Goal: Information Seeking & Learning: Find specific fact

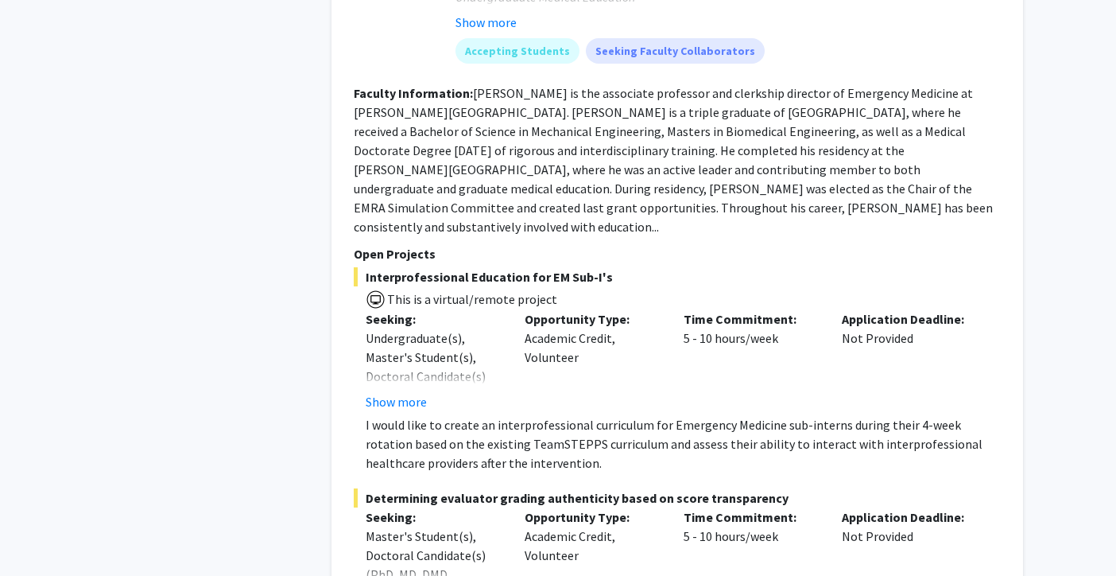
scroll to position [1044, 0]
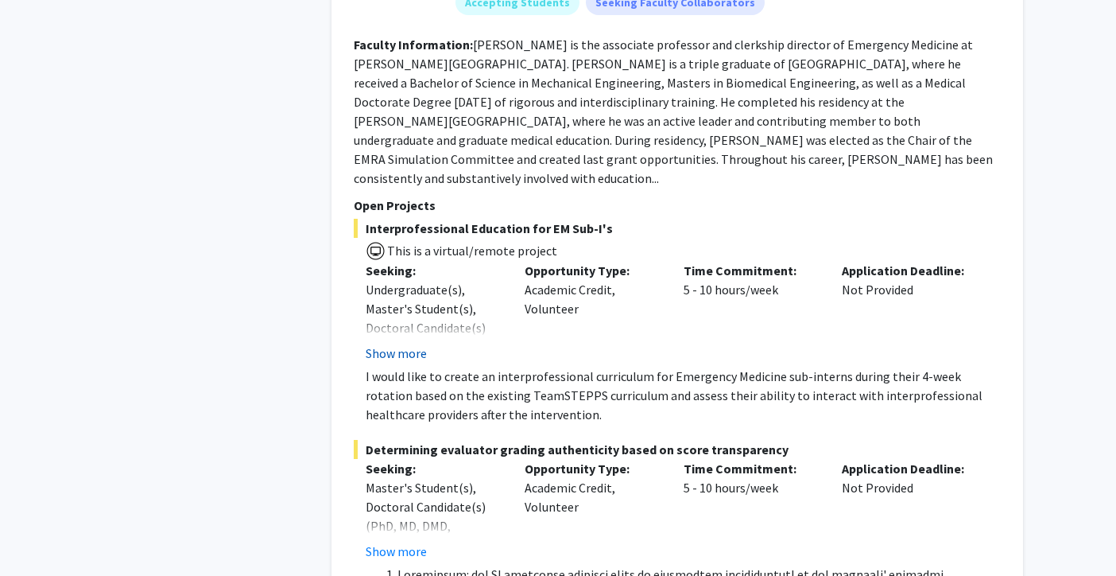
click at [389, 344] on button "Show more" at bounding box center [396, 353] width 61 height 19
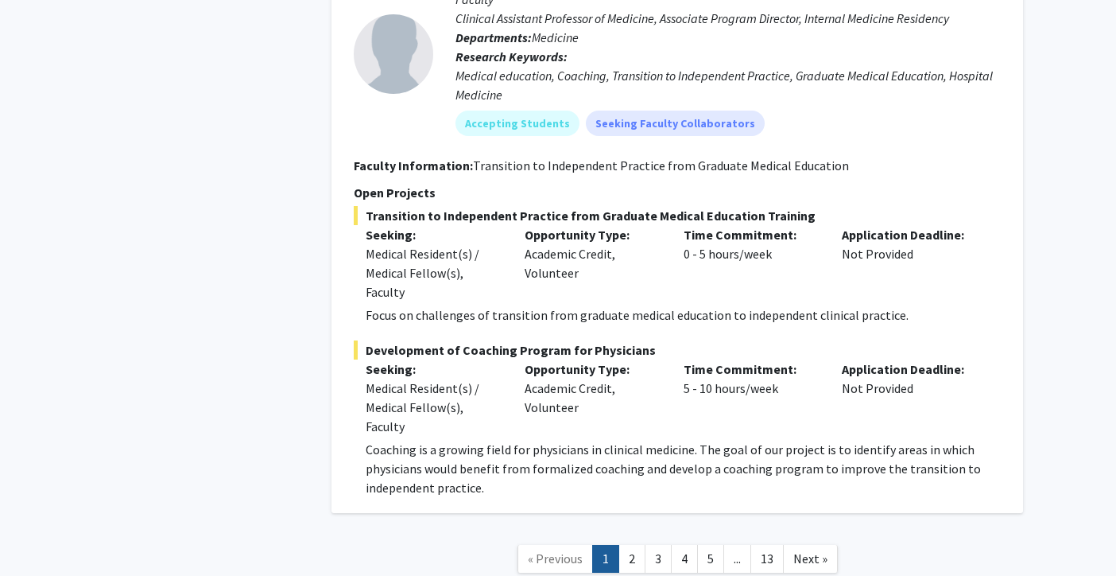
scroll to position [11713, 0]
click at [623, 544] on link "2" at bounding box center [632, 558] width 27 height 28
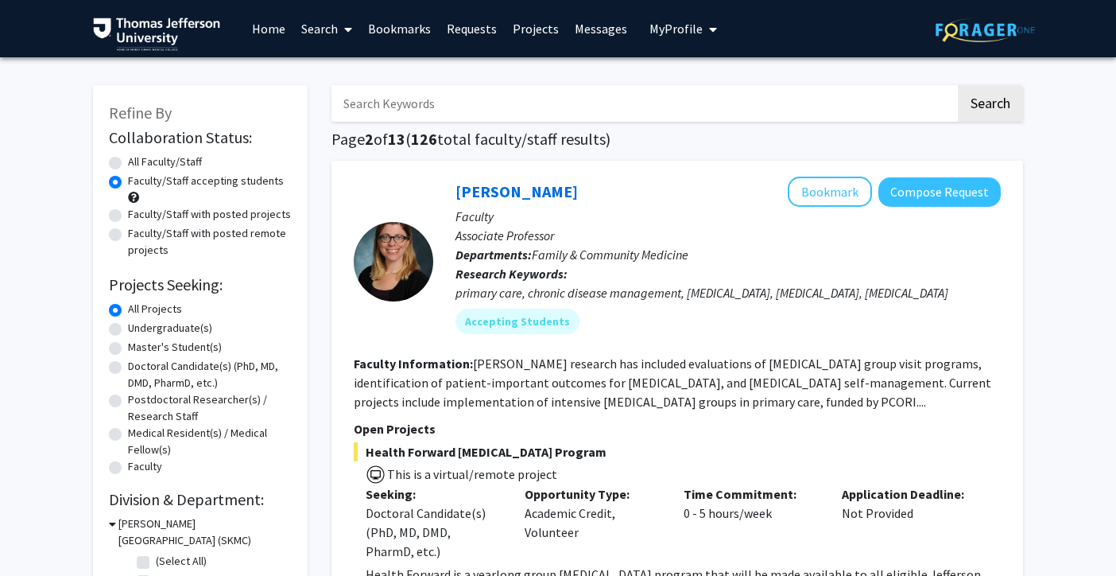
drag, startPoint x: 659, startPoint y: 433, endPoint x: 310, endPoint y: 433, distance: 349.1
click at [524, 112] on input "Search Keywords" at bounding box center [644, 103] width 624 height 37
click at [529, 106] on input "Search Keywords" at bounding box center [644, 103] width 624 height 37
type input "[PERSON_NAME]"
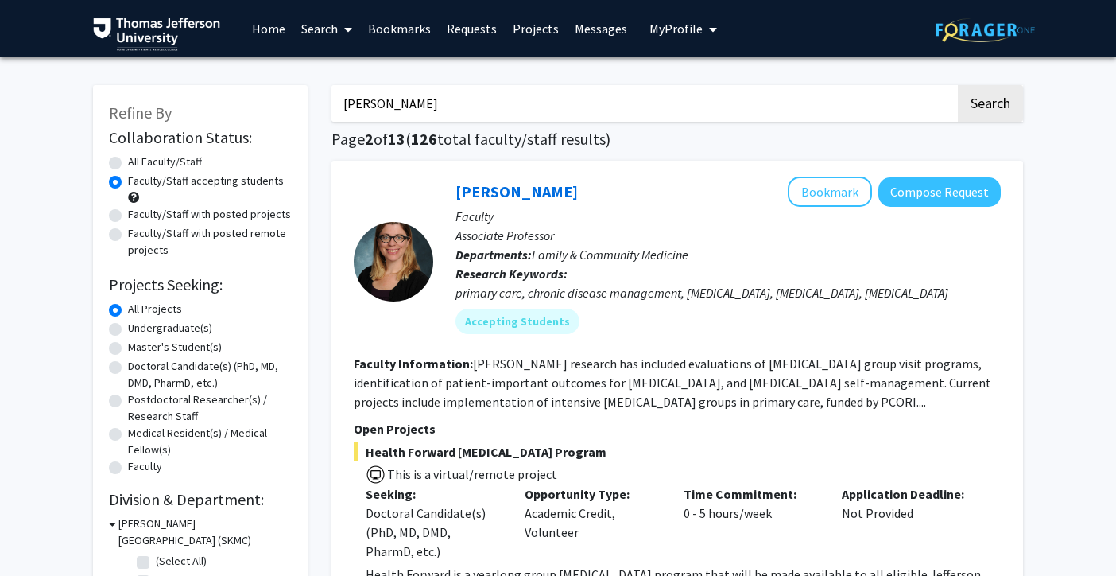
click at [958, 85] on button "Search" at bounding box center [990, 103] width 65 height 37
radio input "true"
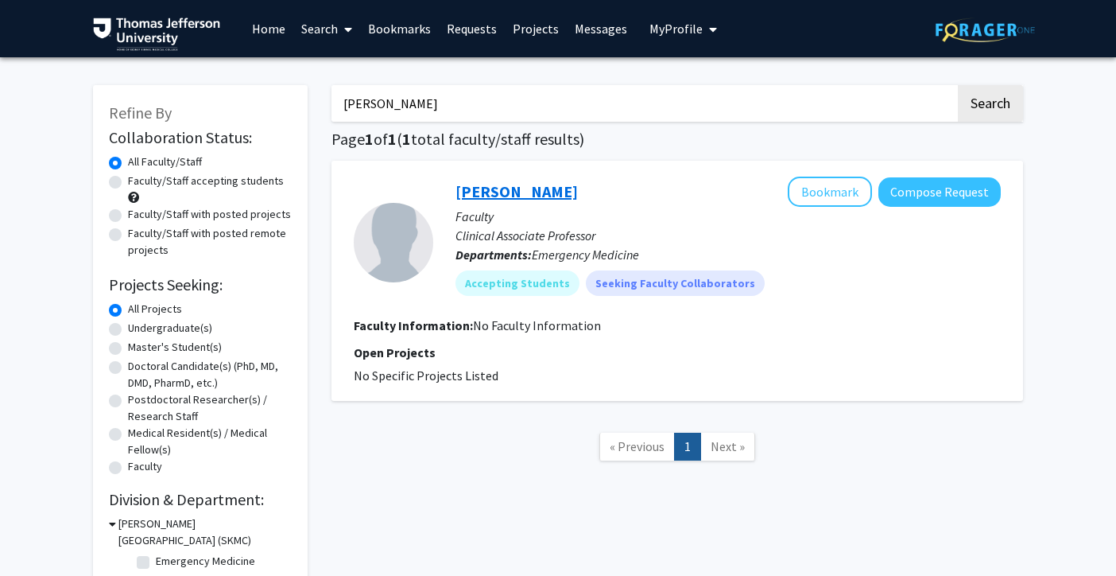
click at [507, 190] on link "[PERSON_NAME]" at bounding box center [517, 191] width 122 height 20
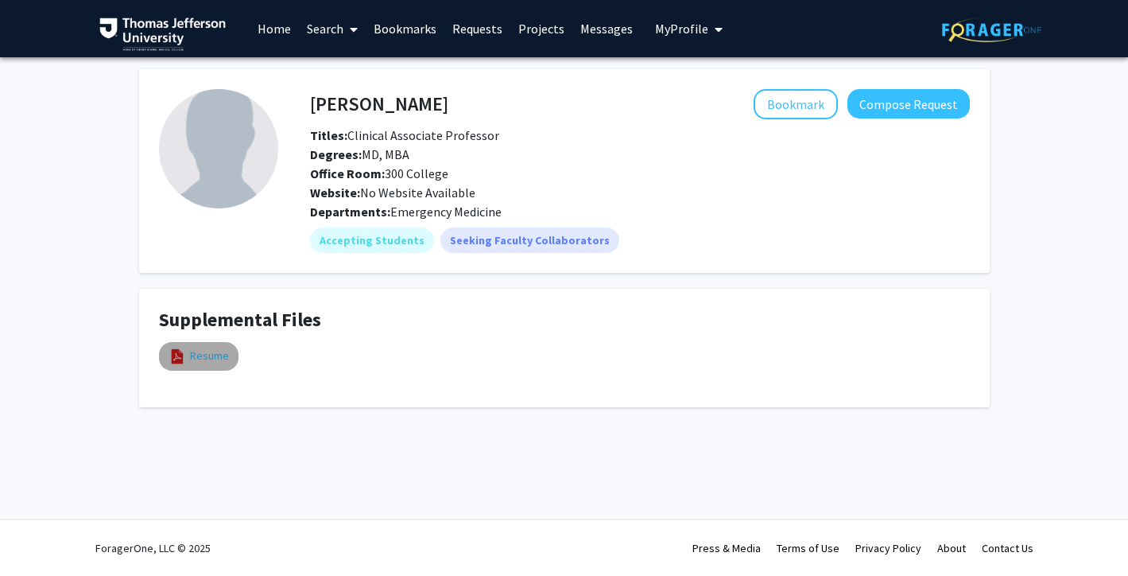
click at [223, 355] on link "Resume" at bounding box center [209, 356] width 39 height 17
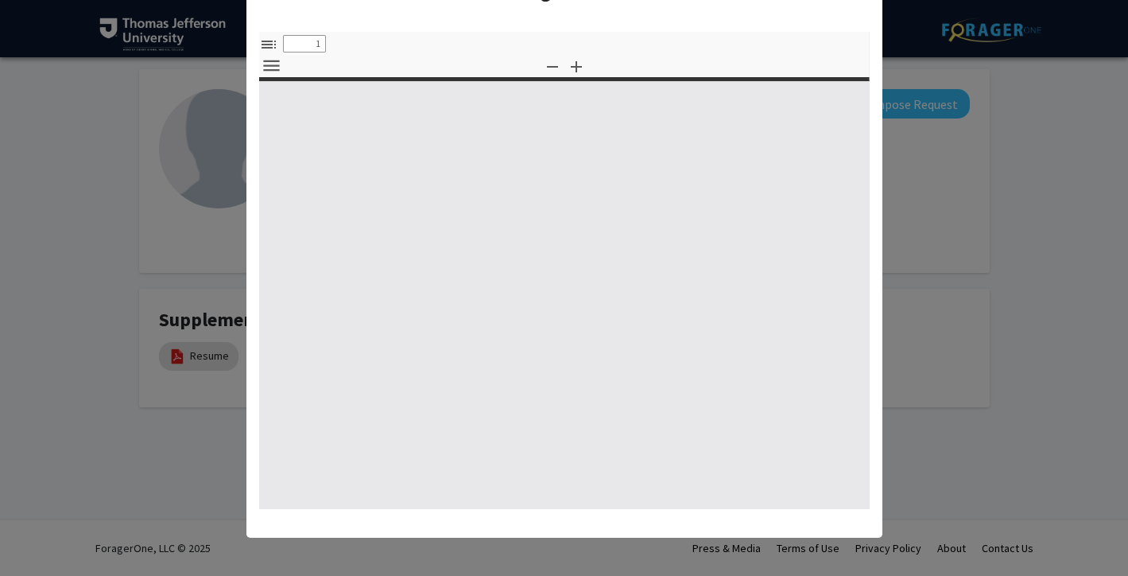
select select "custom"
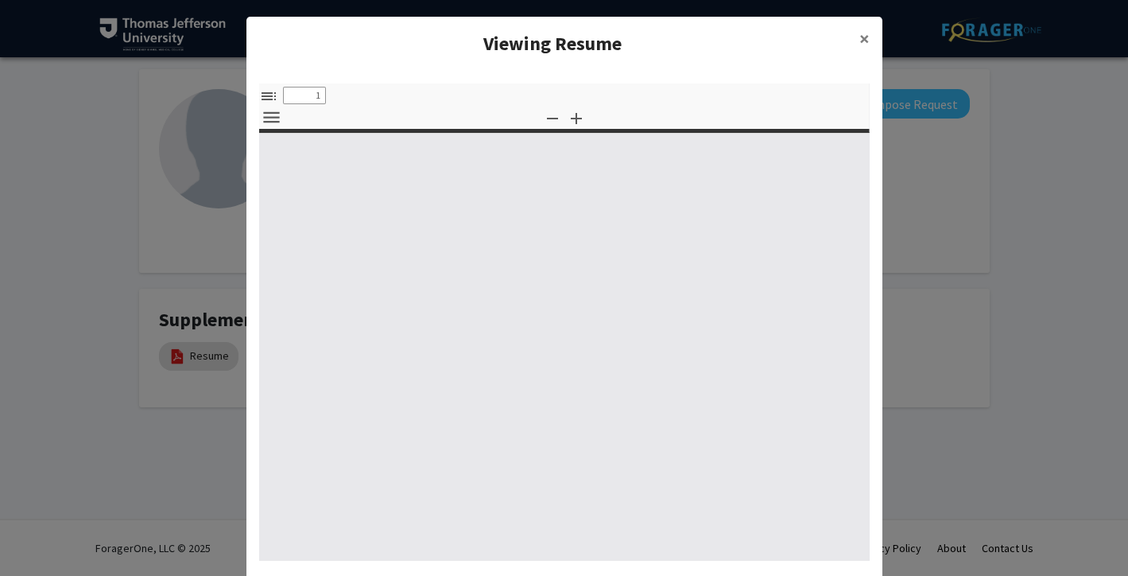
type input "0"
select select "custom"
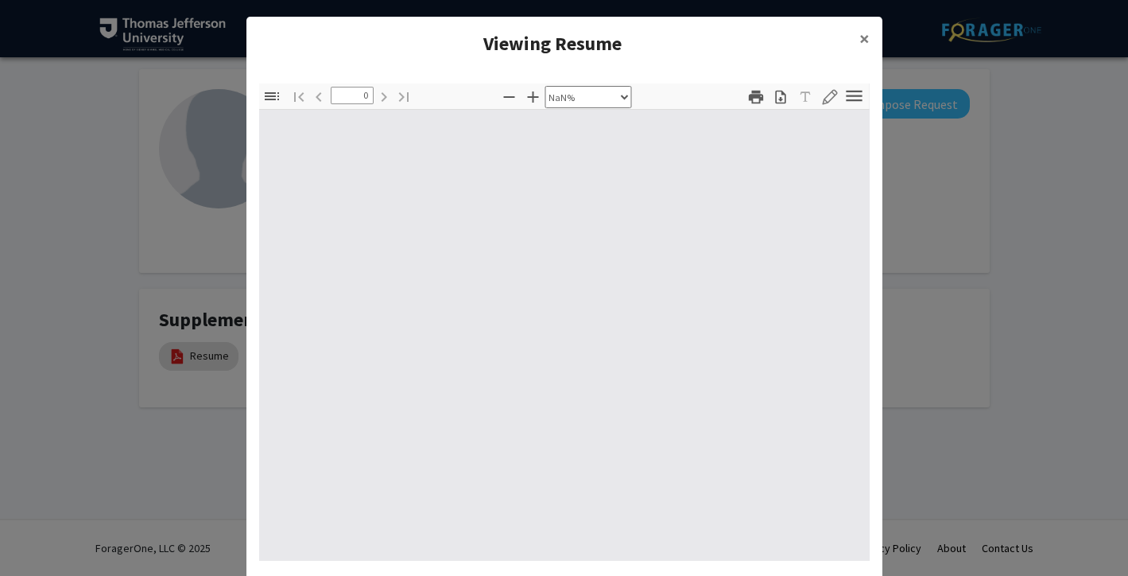
scroll to position [0, 0]
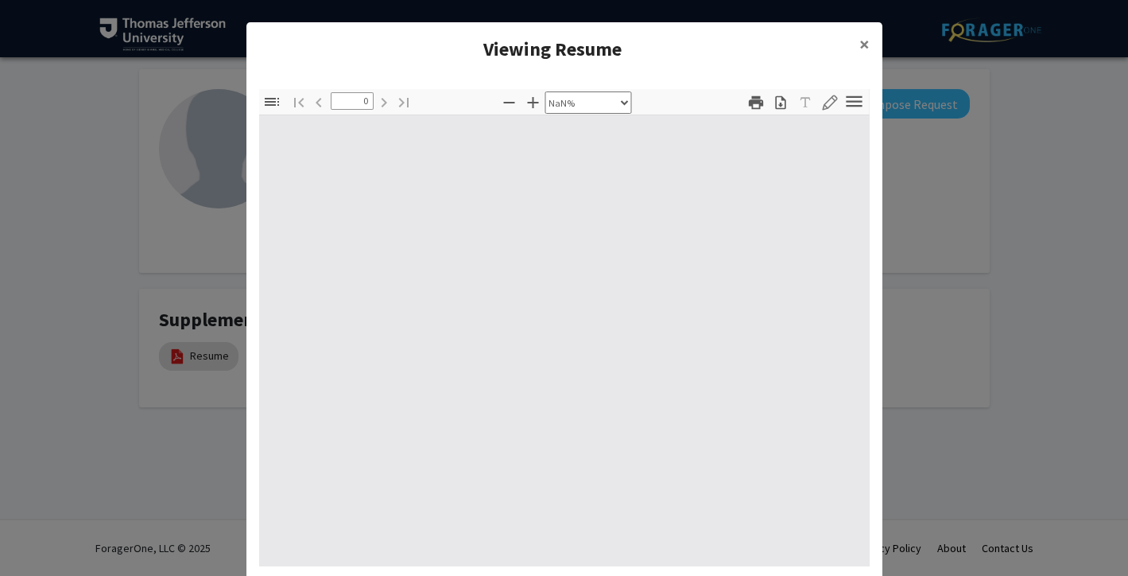
type input "1"
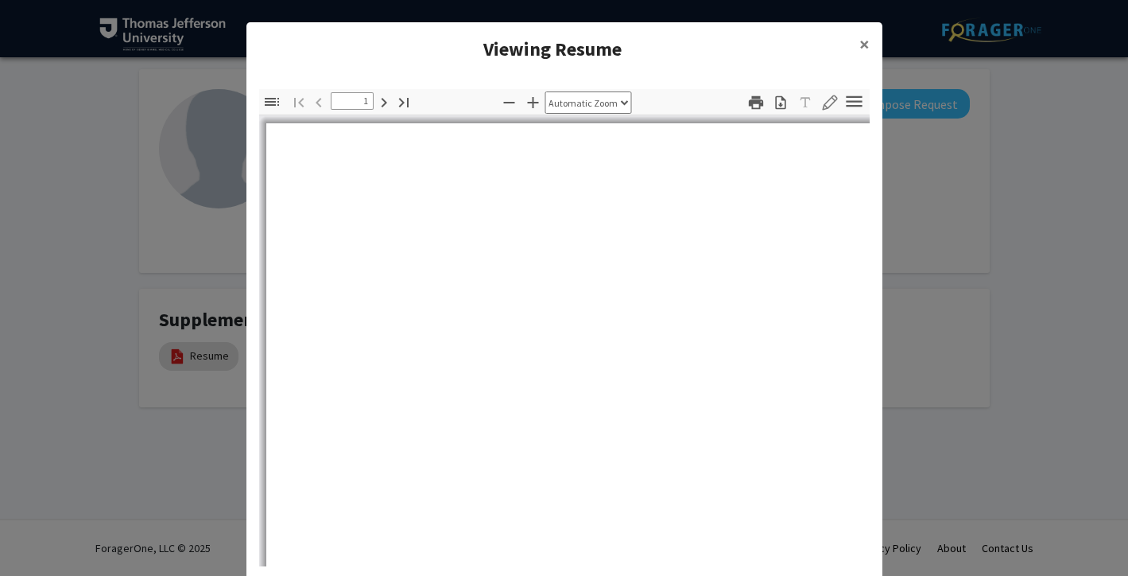
select select "auto"
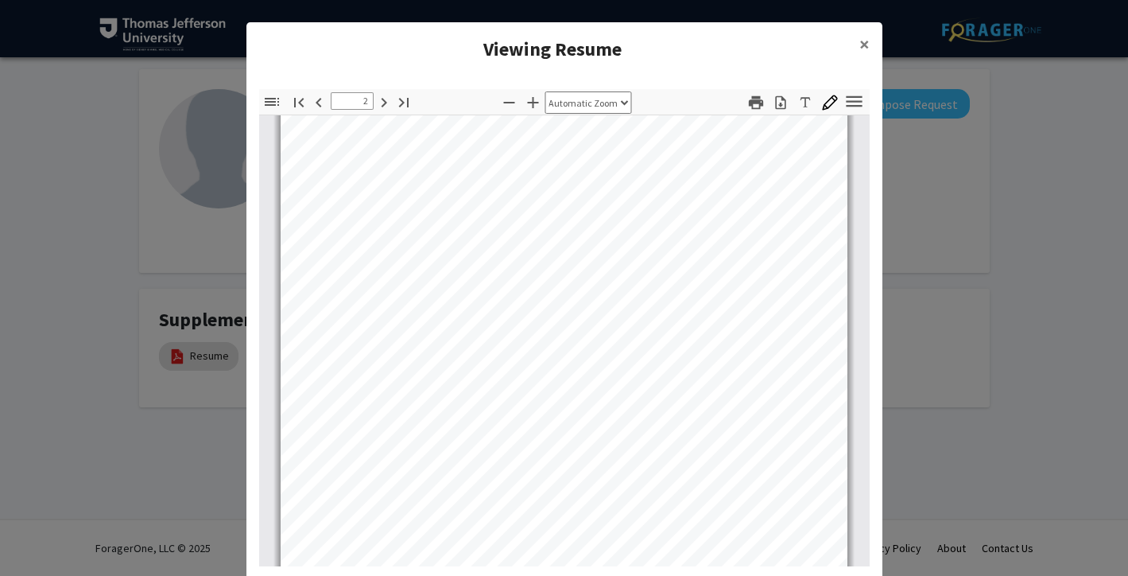
scroll to position [977, 0]
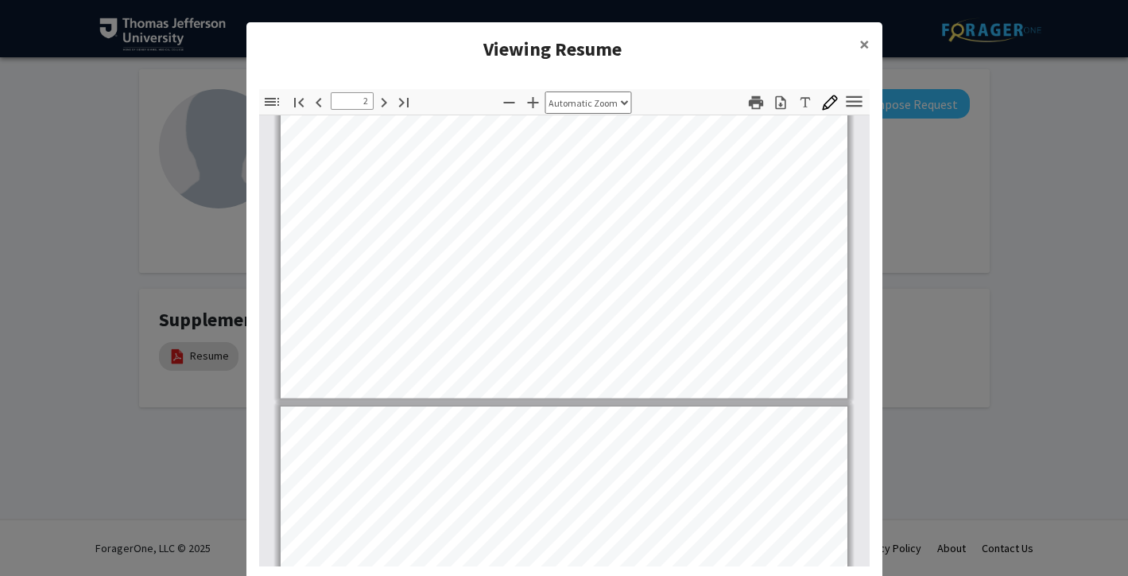
type input "3"
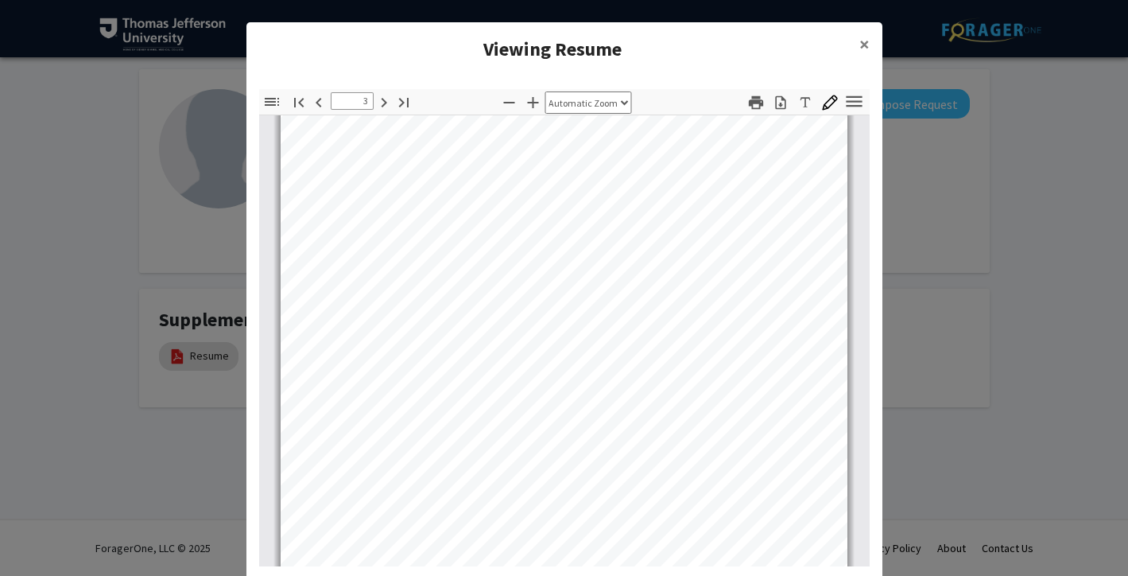
scroll to position [1727, 0]
click at [867, 40] on button "×" at bounding box center [865, 44] width 36 height 45
